Goal: Information Seeking & Learning: Learn about a topic

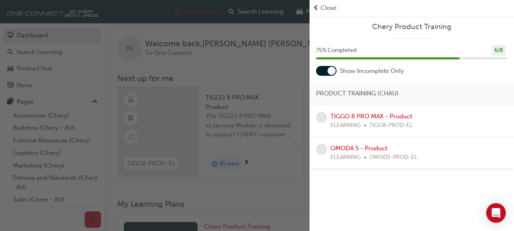
scroll to position [114, 0]
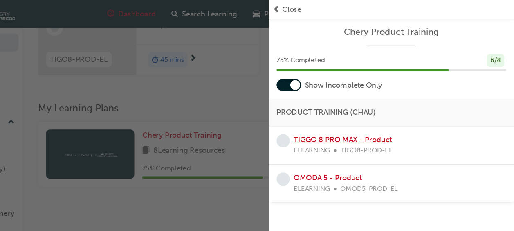
click at [359, 117] on link "TIGGO 8 PRO MAX - Product" at bounding box center [372, 116] width 82 height 7
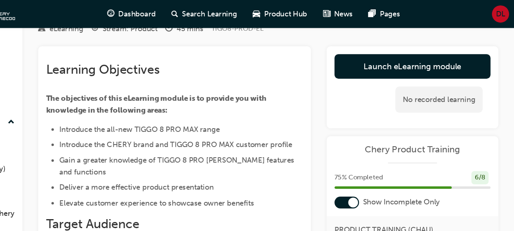
scroll to position [24, 0]
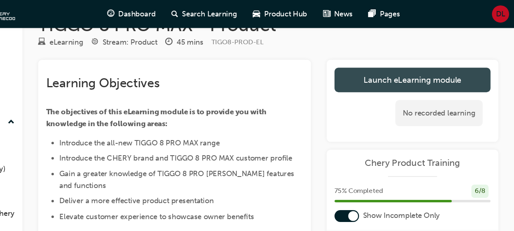
click at [454, 67] on link "Launch eLearning module" at bounding box center [430, 66] width 130 height 20
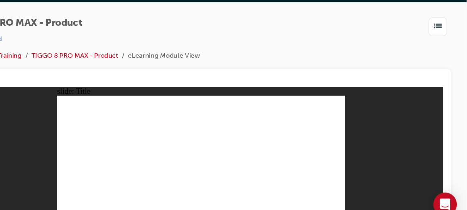
drag, startPoint x: 490, startPoint y: 24, endPoint x: 306, endPoint y: 54, distance: 186.7
click at [306, 54] on div "TIGGO 8 PRO MAX - Product | Attempted Chery Product Training TIGGO 8 PRO MAX - …" at bounding box center [246, 57] width 417 height 43
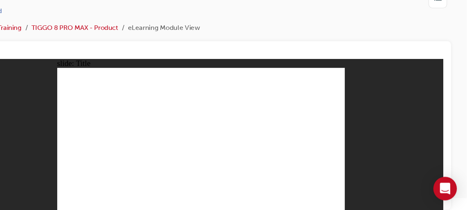
scroll to position [11, 0]
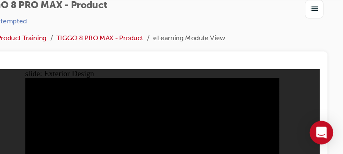
drag, startPoint x: 430, startPoint y: 34, endPoint x: 240, endPoint y: 71, distance: 194.2
click at [240, 71] on div at bounding box center [184, 131] width 292 height 126
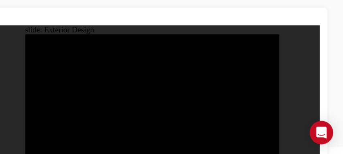
scroll to position [52, 0]
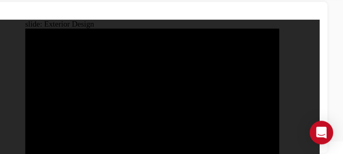
drag, startPoint x: 160, startPoint y: 41, endPoint x: 188, endPoint y: 32, distance: 29.1
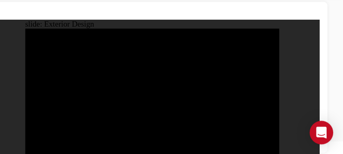
drag, startPoint x: 160, startPoint y: 40, endPoint x: 178, endPoint y: 49, distance: 20.1
drag, startPoint x: 178, startPoint y: 49, endPoint x: 63, endPoint y: 52, distance: 114.6
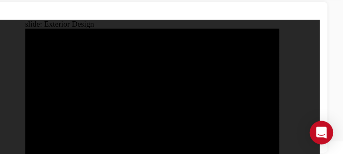
drag, startPoint x: 63, startPoint y: 52, endPoint x: 88, endPoint y: 32, distance: 32.5
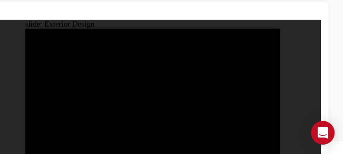
drag, startPoint x: 90, startPoint y: 32, endPoint x: 100, endPoint y: 60, distance: 30.0
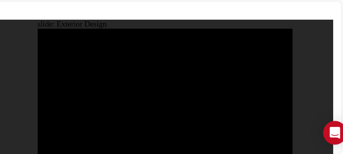
drag, startPoint x: 190, startPoint y: 48, endPoint x: 184, endPoint y: 51, distance: 6.8
